Goal: Task Accomplishment & Management: Complete application form

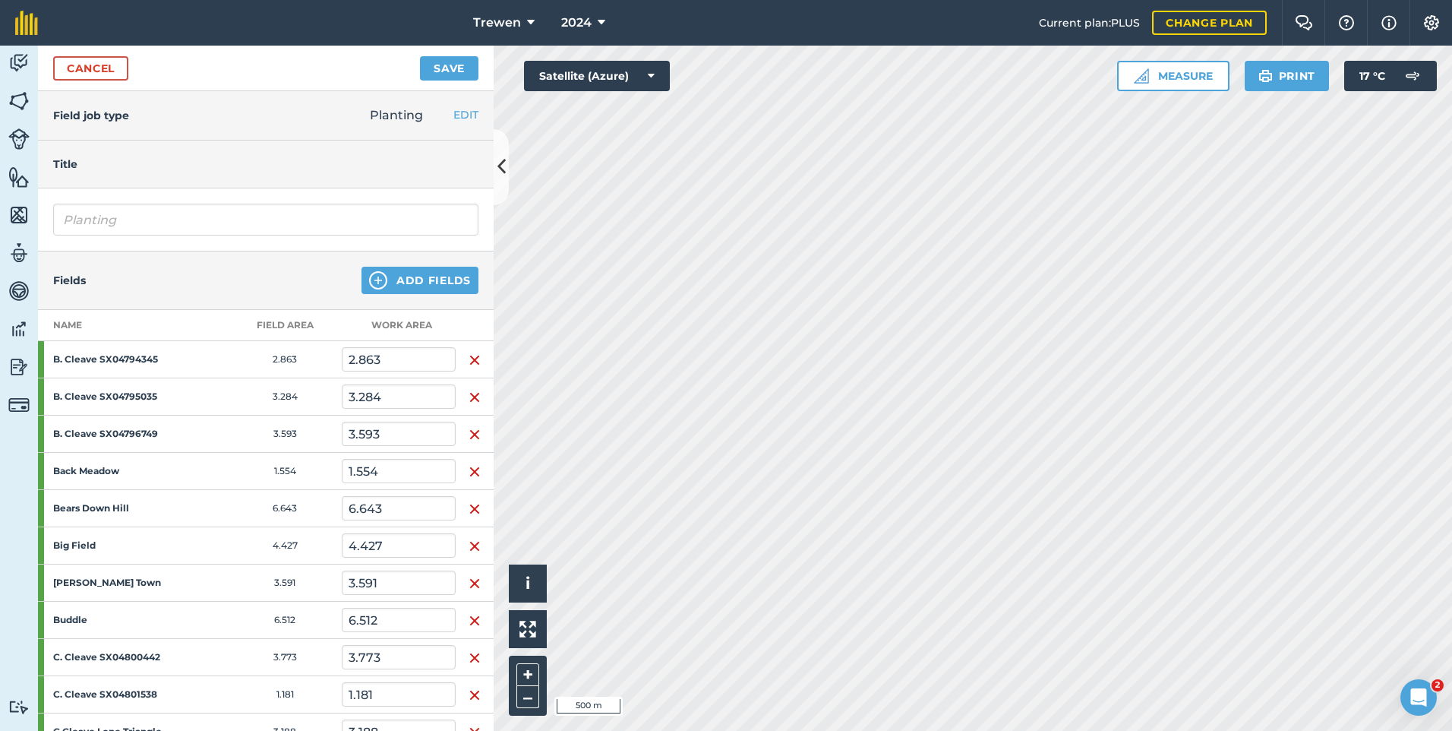
scroll to position [987, 0]
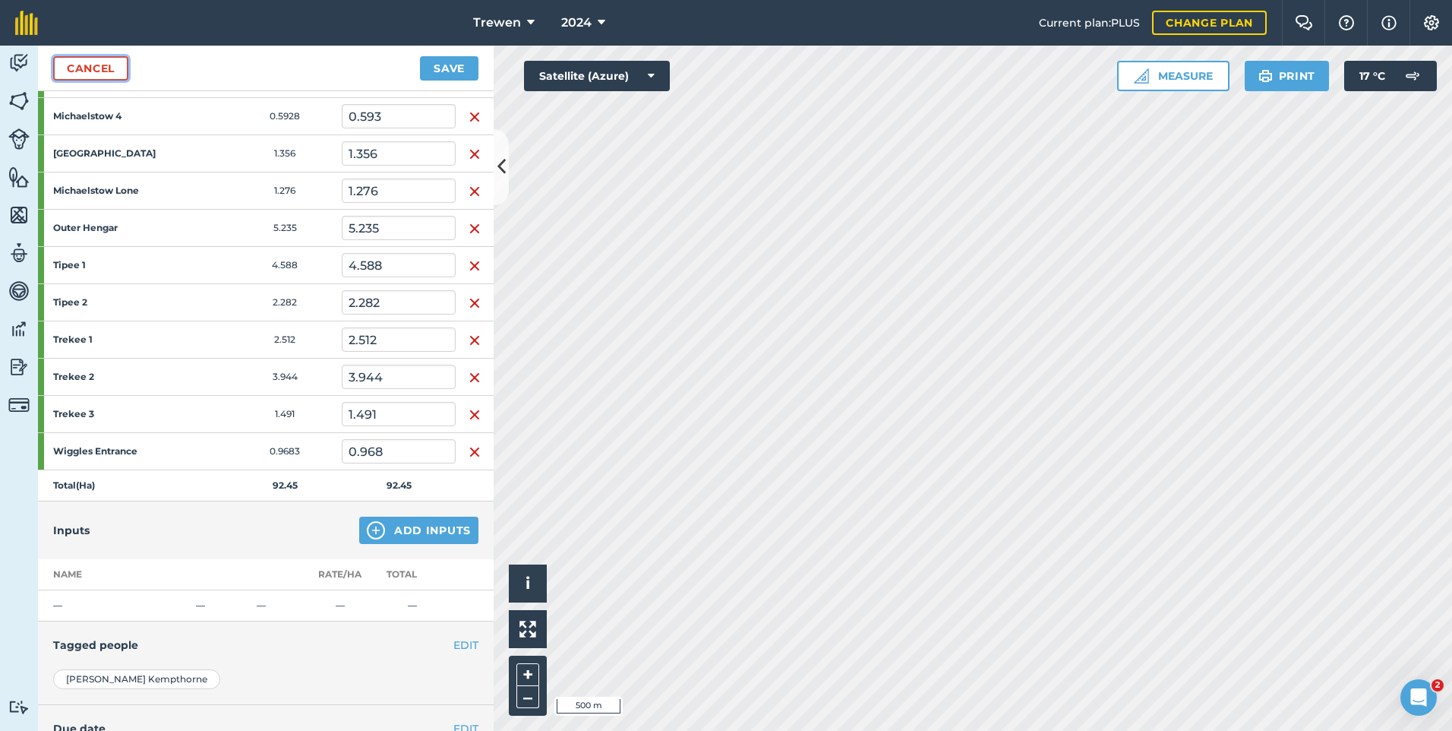
click at [77, 67] on link "Cancel" at bounding box center [90, 68] width 75 height 24
click at [81, 67] on link "Cancel" at bounding box center [90, 68] width 75 height 24
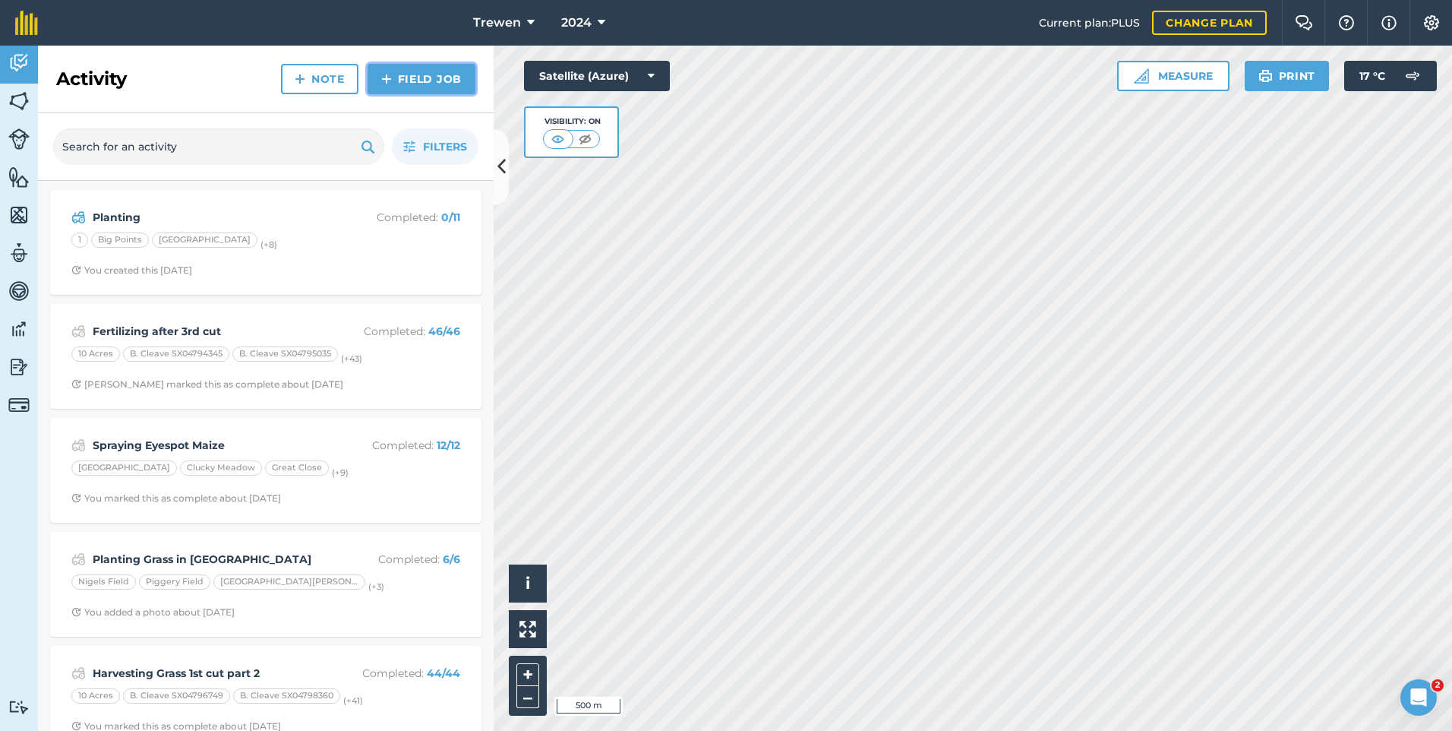
click at [418, 91] on link "Field Job" at bounding box center [422, 79] width 108 height 30
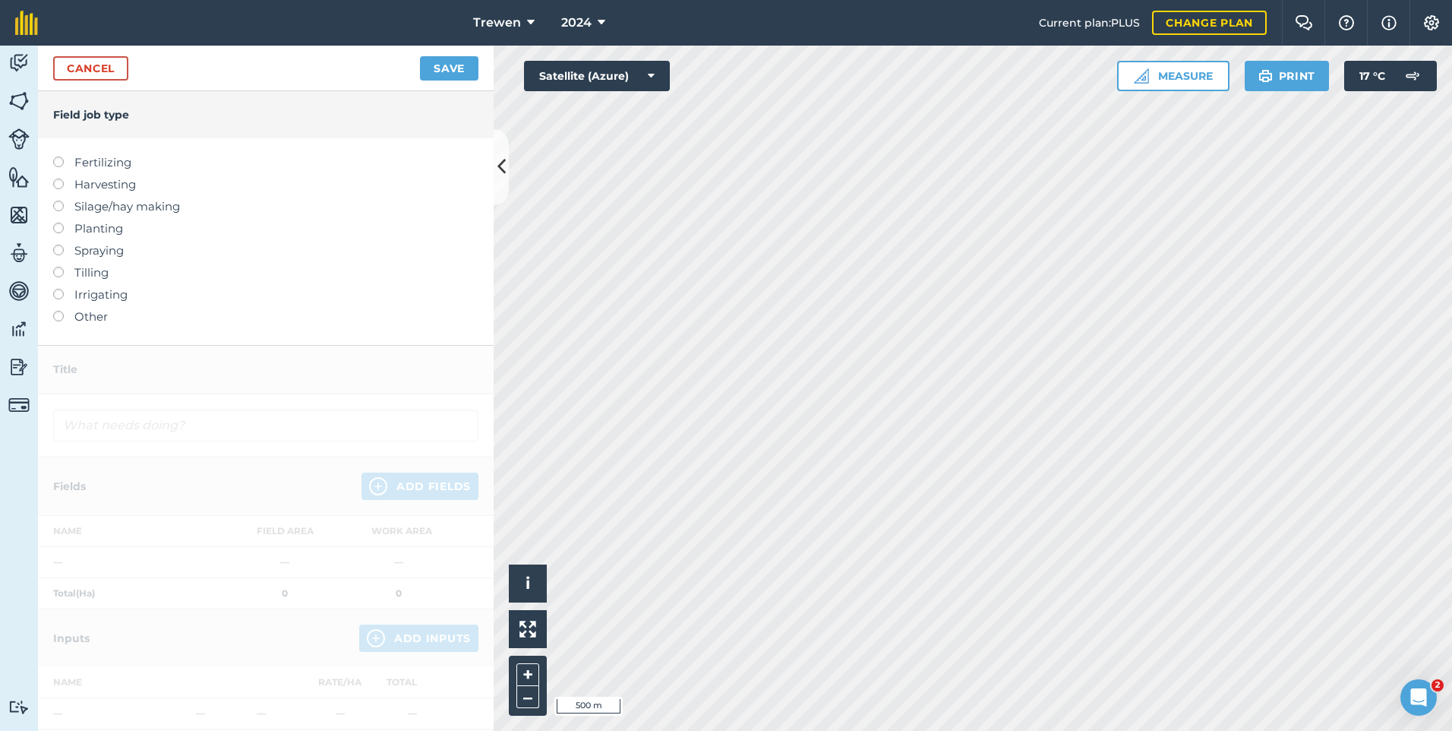
click at [107, 157] on label "Fertilizing" at bounding box center [265, 162] width 425 height 18
type input "Fertilizing"
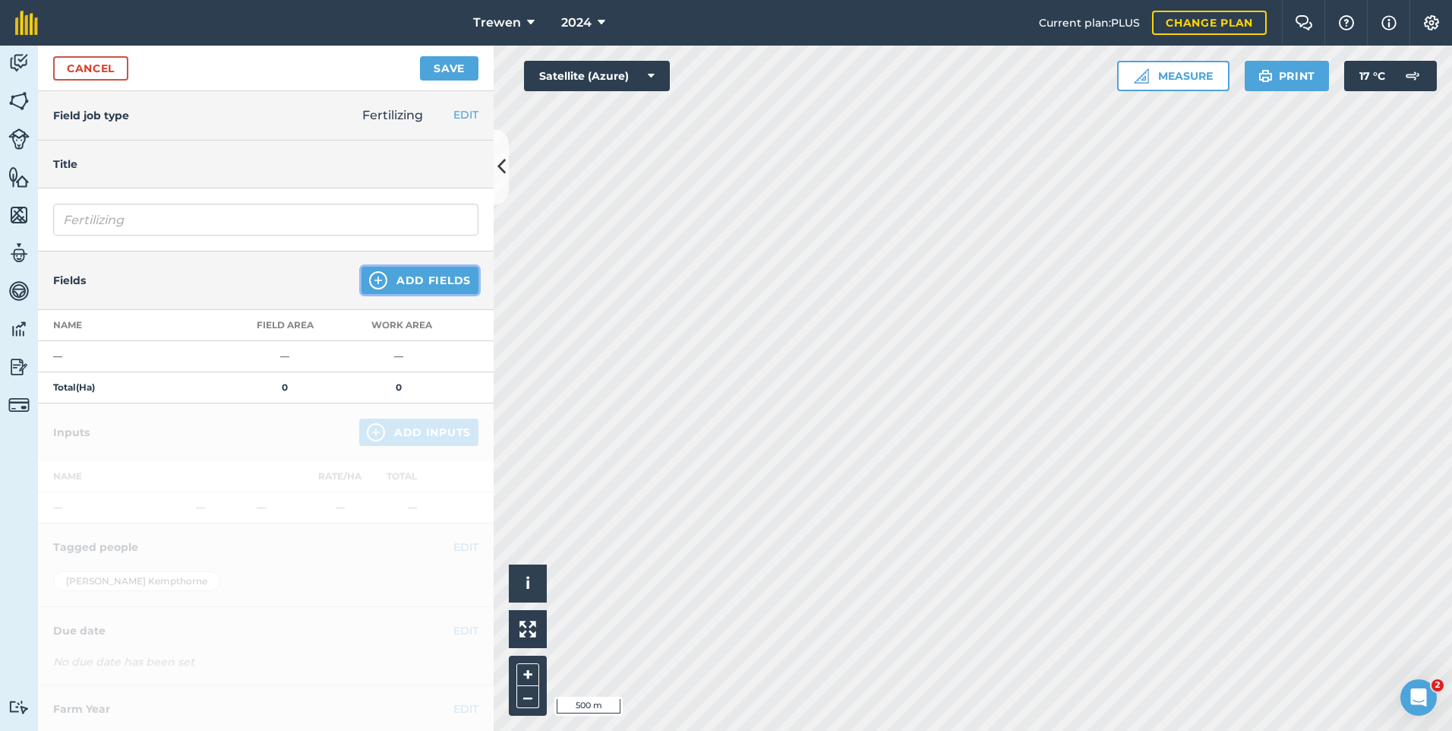
click at [462, 283] on button "Add Fields" at bounding box center [420, 280] width 117 height 27
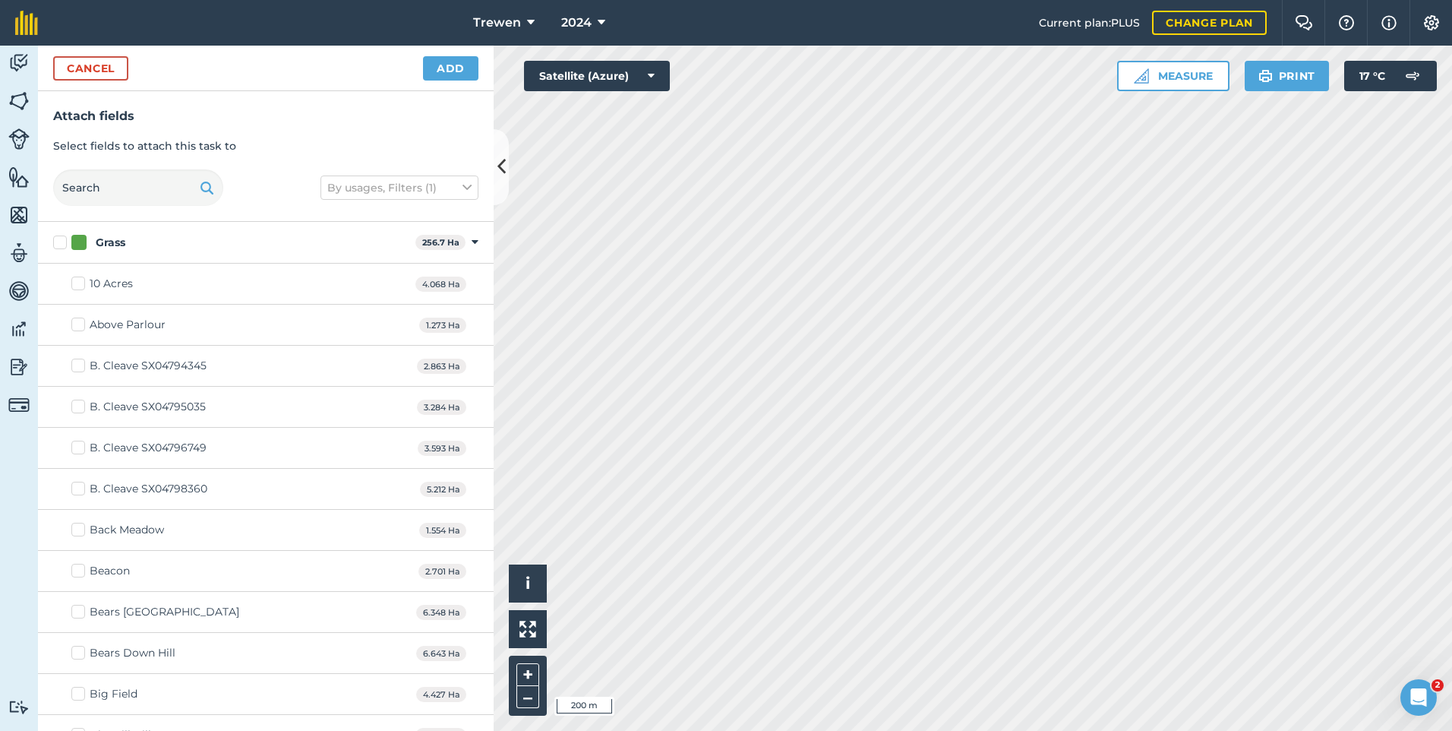
checkbox input "true"
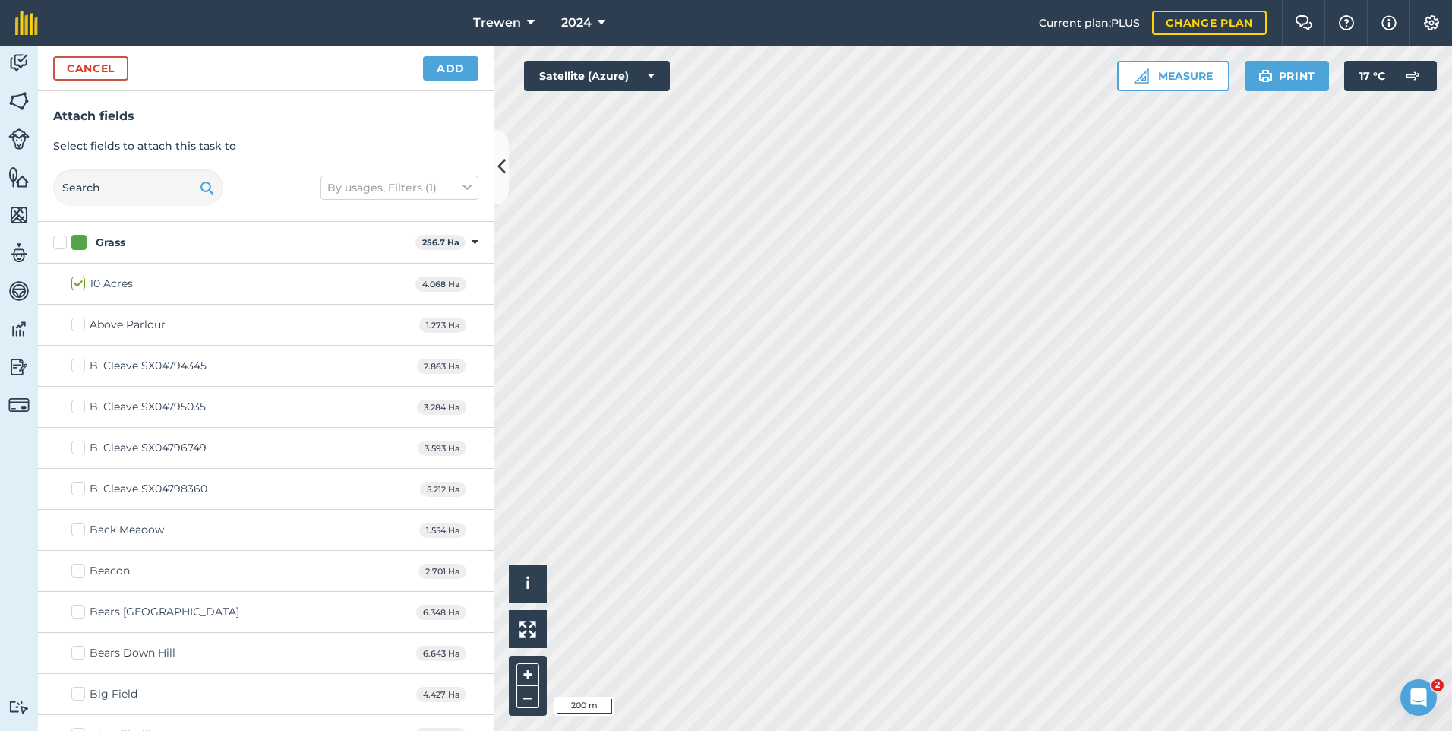
checkbox input "true"
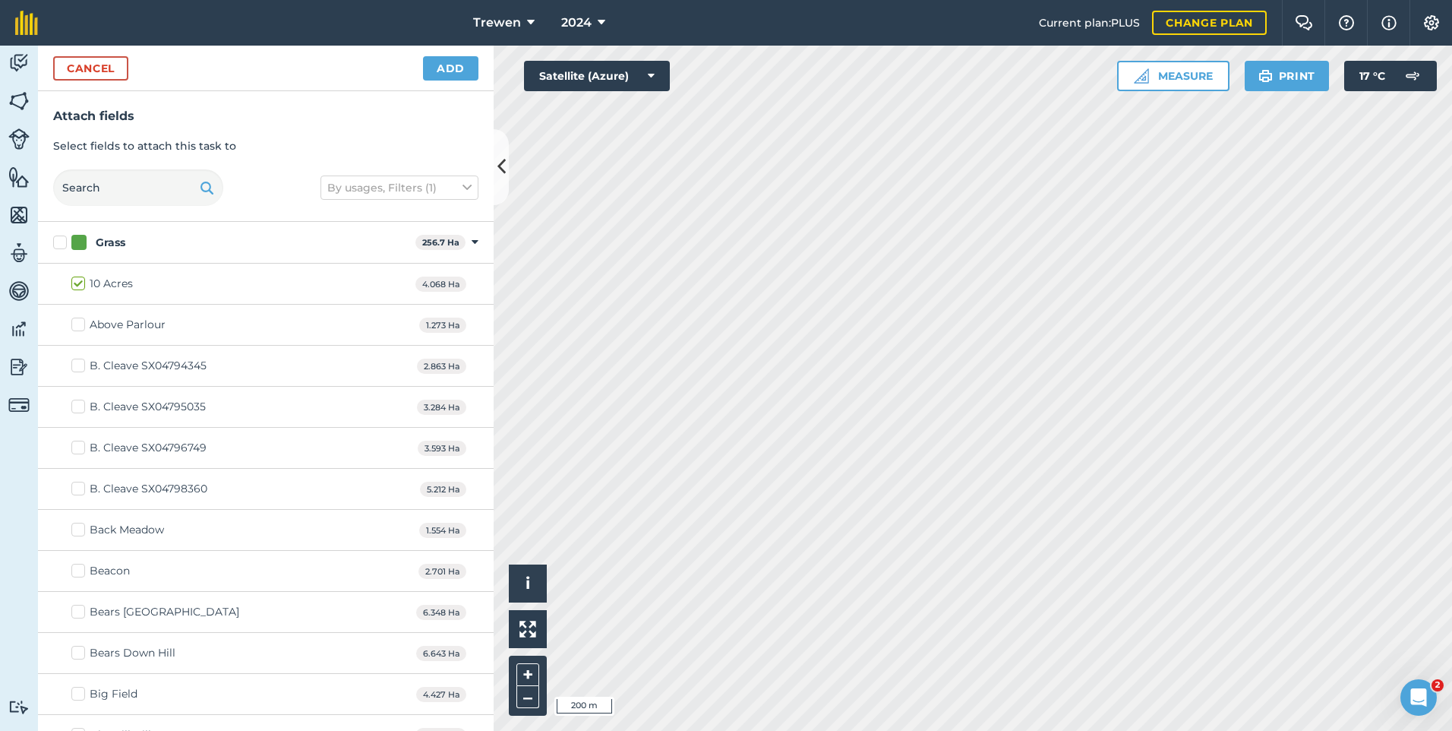
checkbox input "true"
click at [448, 79] on button "Add" at bounding box center [450, 68] width 55 height 24
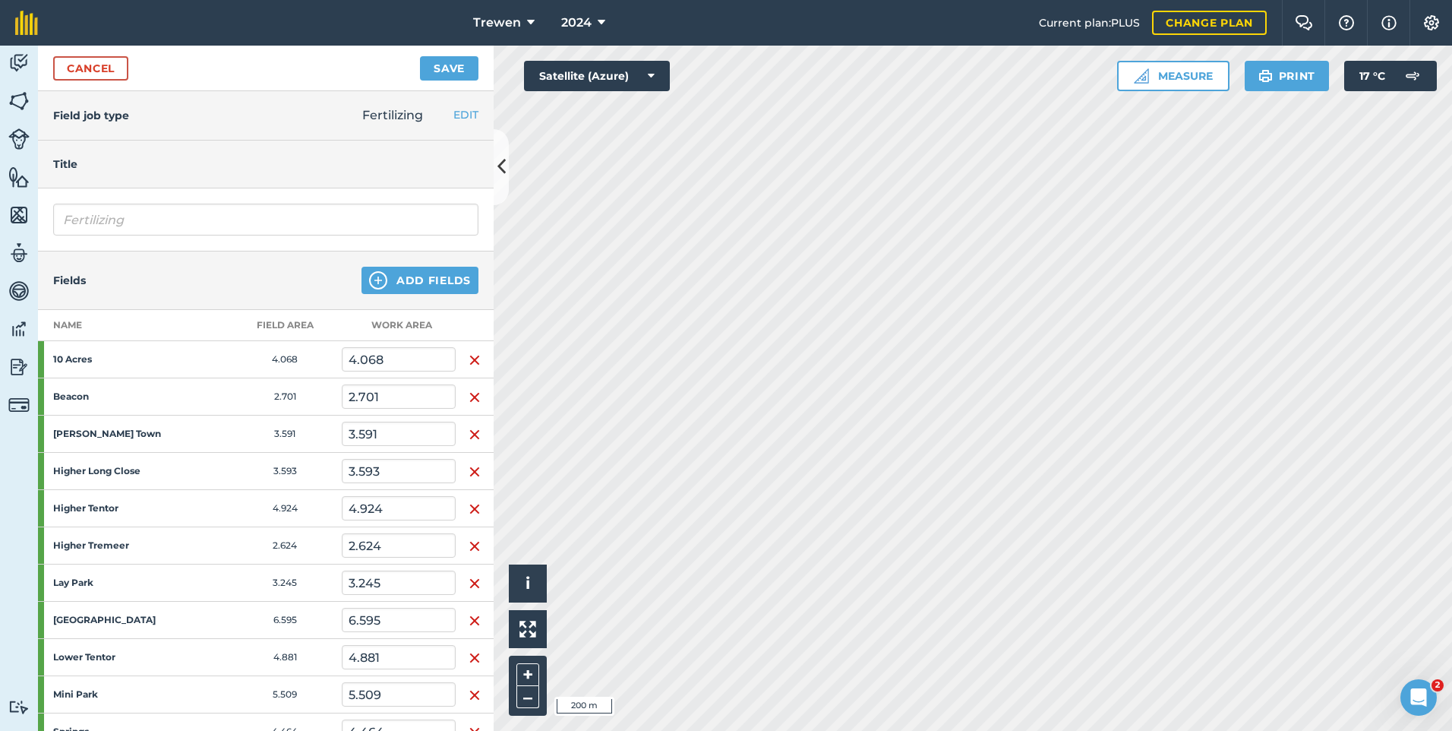
scroll to position [304, 0]
